Goal: Download file/media

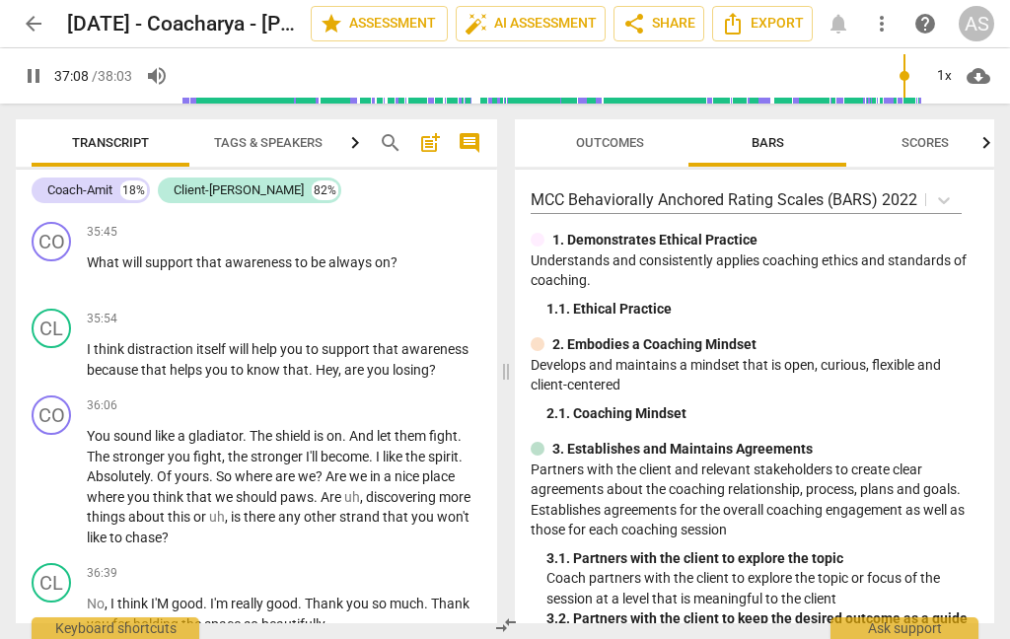
scroll to position [12279, 0]
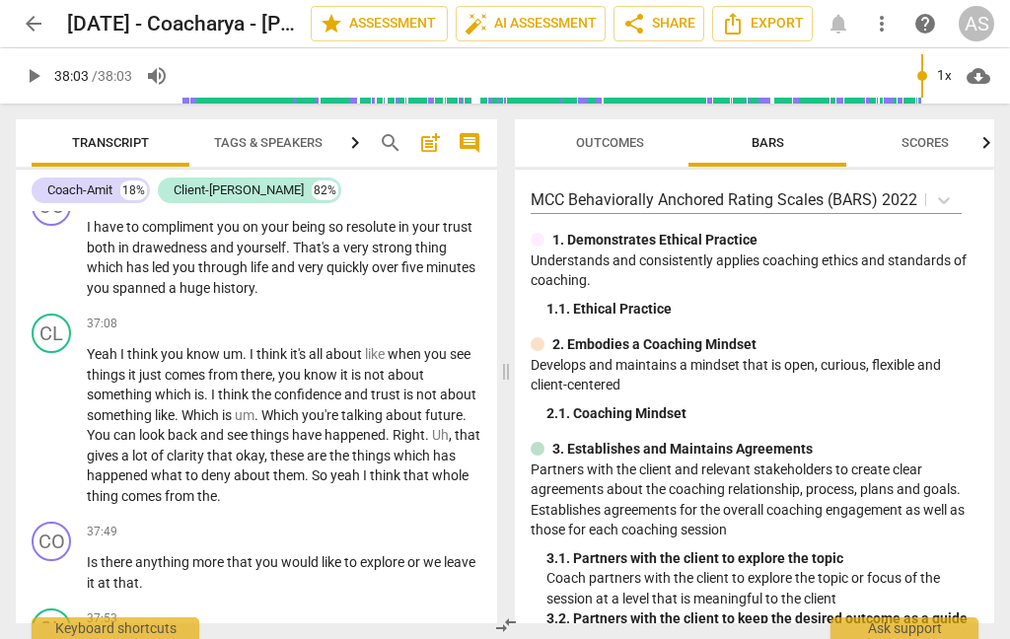
click at [776, 16] on span "Export" at bounding box center [762, 24] width 83 height 24
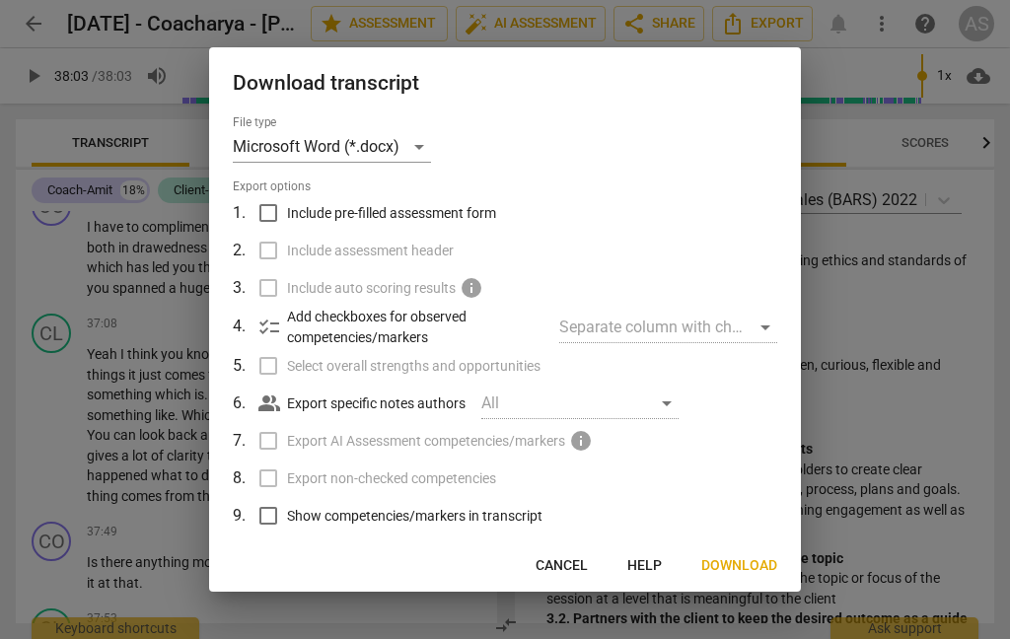
click at [674, 399] on div "All" at bounding box center [579, 403] width 197 height 32
click at [660, 401] on div "All" at bounding box center [579, 403] width 197 height 32
click at [748, 555] on button "Download" at bounding box center [738, 565] width 107 height 35
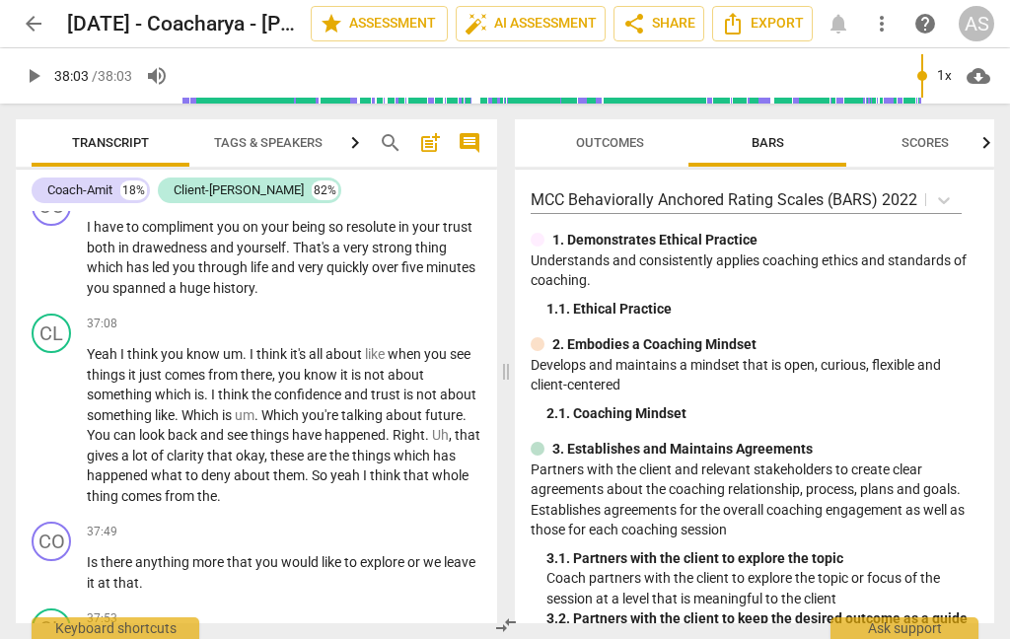
type input "2283"
click at [48, 35] on span "arrow_back" at bounding box center [33, 24] width 35 height 24
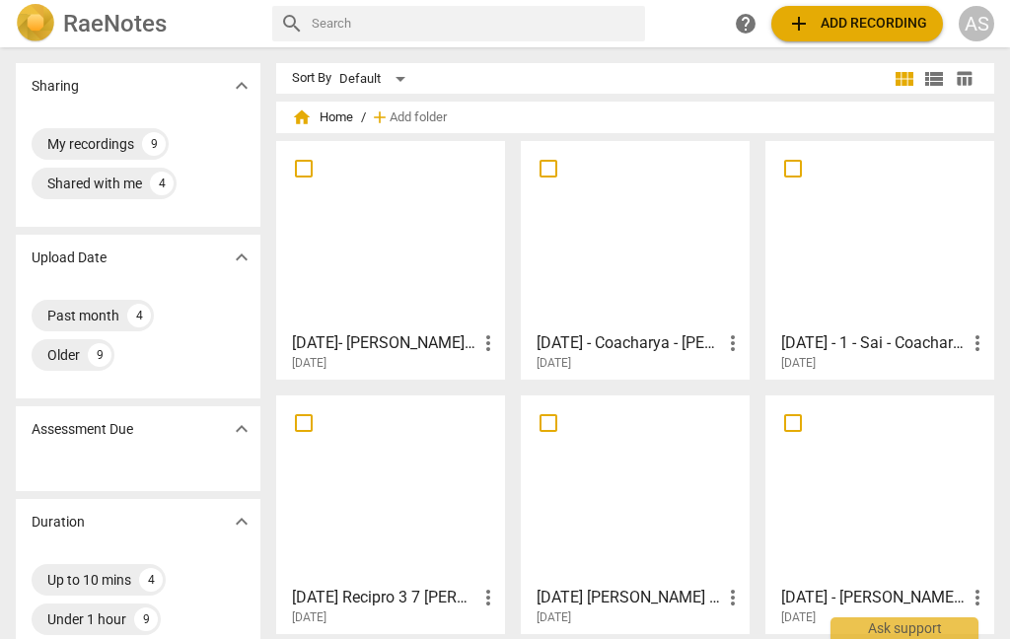
click at [885, 259] on div at bounding box center [879, 235] width 215 height 175
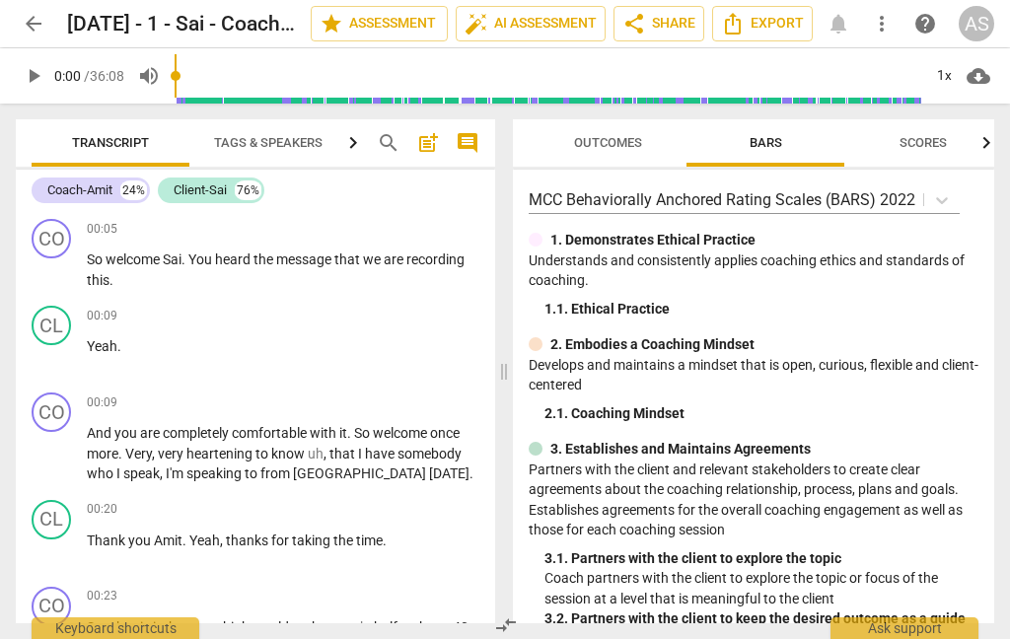
click at [294, 144] on span "Tags & Speakers" at bounding box center [268, 142] width 108 height 15
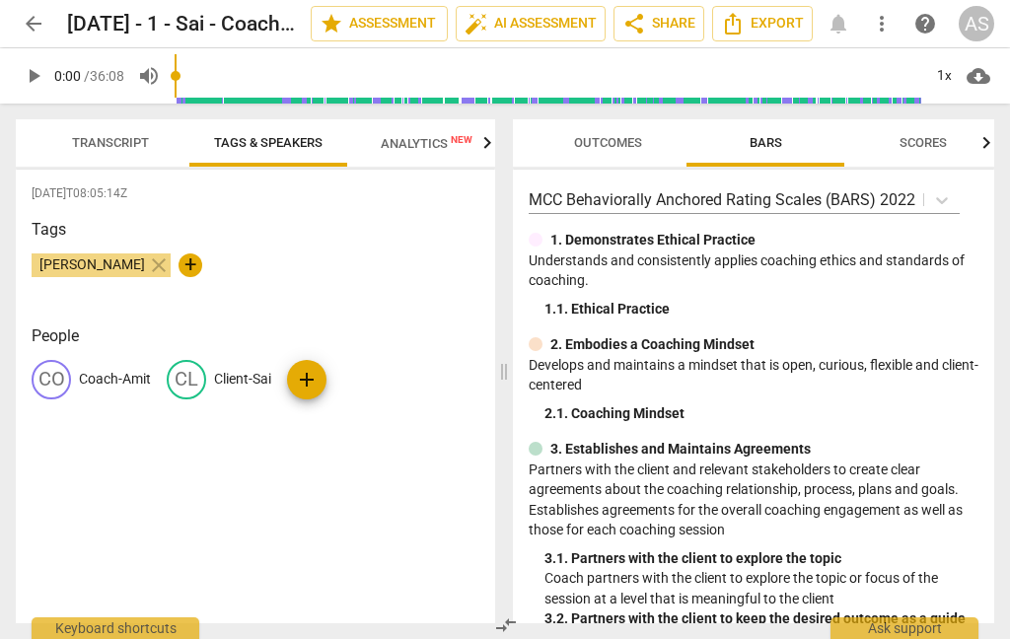
click at [122, 140] on span "Transcript" at bounding box center [110, 142] width 77 height 15
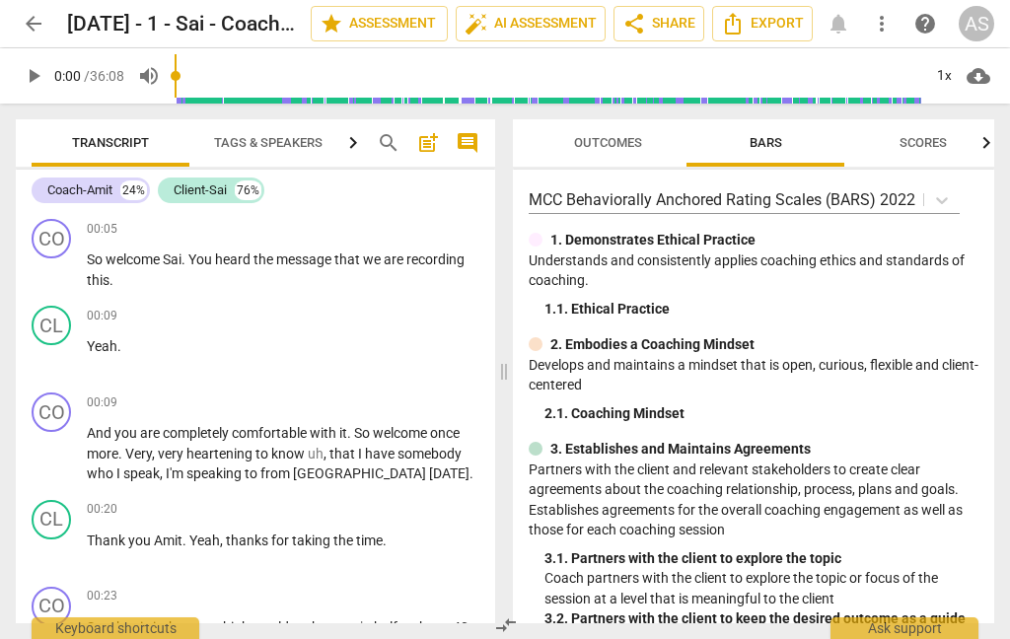
click at [764, 21] on span "Export" at bounding box center [762, 24] width 83 height 24
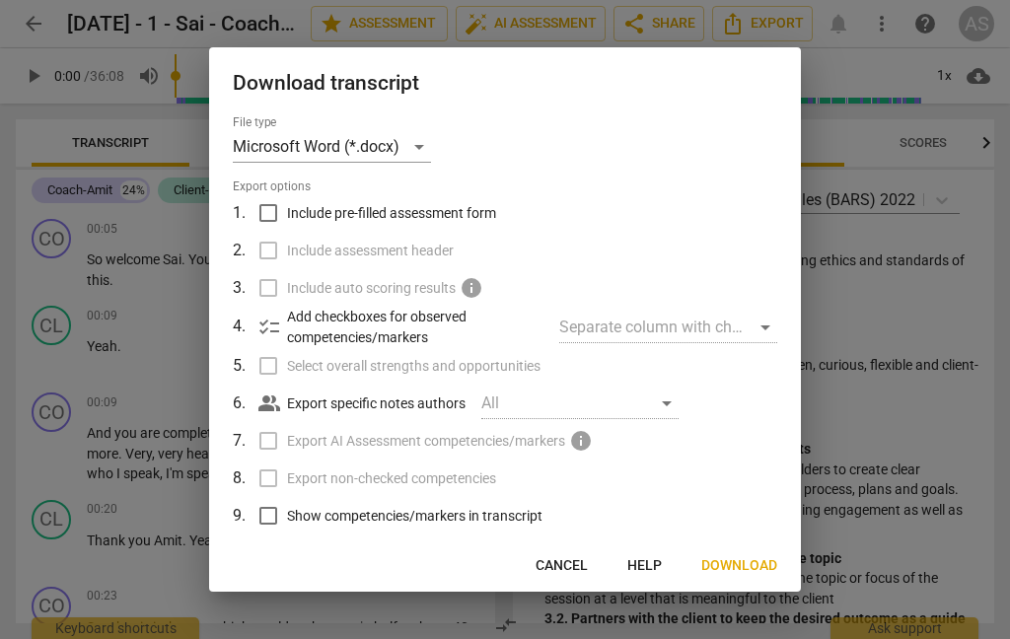
click at [741, 568] on span "Download" at bounding box center [739, 566] width 76 height 20
